Goal: Navigation & Orientation: Find specific page/section

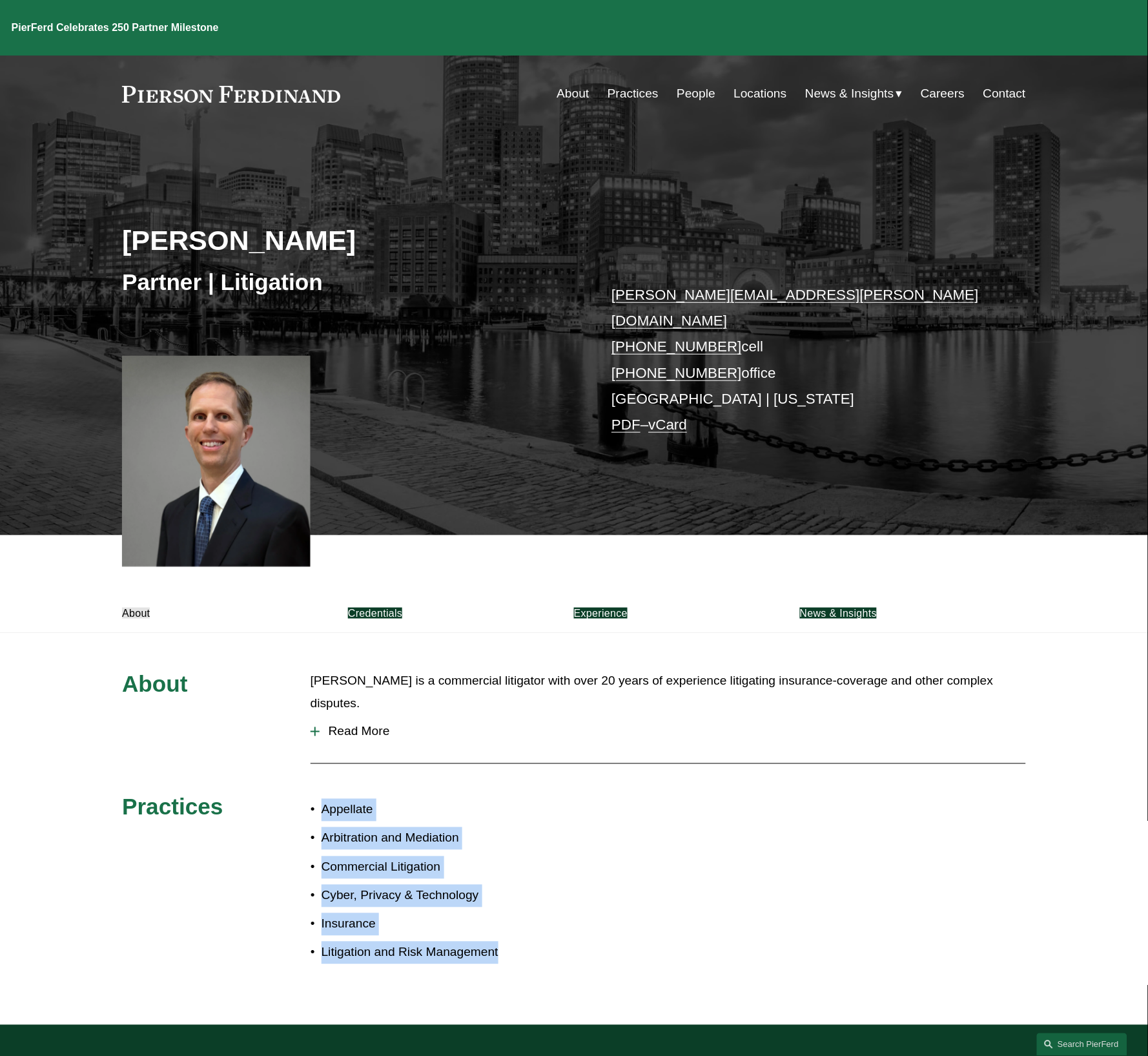
drag, startPoint x: 506, startPoint y: 919, endPoint x: 322, endPoint y: 779, distance: 231.2
click at [322, 799] on ul "Appellate Arbitration and Mediation Commercial Litigation Cyber, Privacy & Tech…" at bounding box center [442, 881] width 263 height 165
copy ul "Appellate Arbitration and Mediation Commercial Litigation Cyber, Privacy & Tech…"
